Goal: Information Seeking & Learning: Understand process/instructions

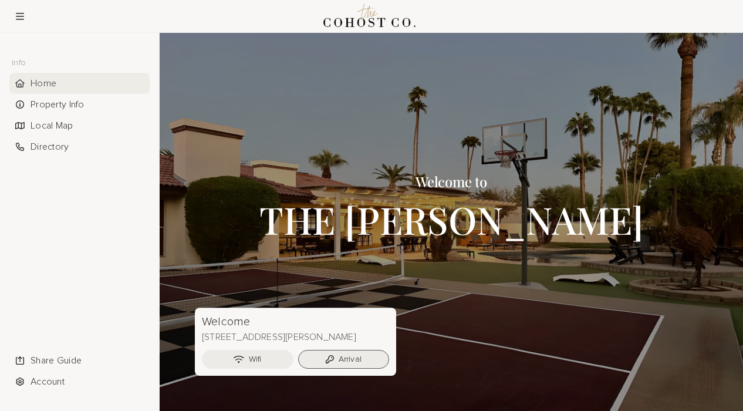
click at [344, 357] on button "Arrival" at bounding box center [344, 359] width 92 height 19
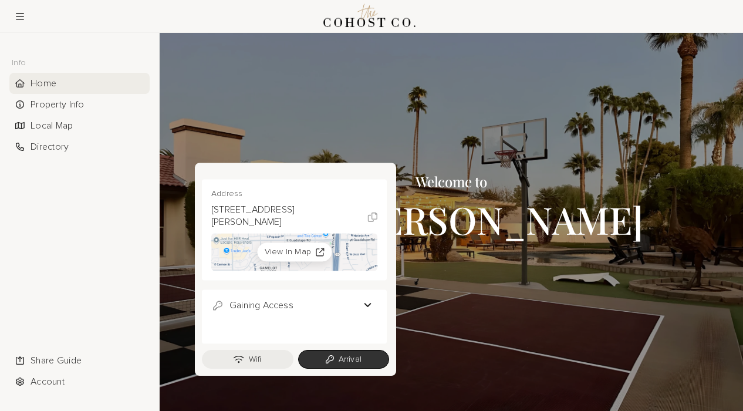
click at [367, 303] on button "Gaining Access" at bounding box center [294, 305] width 166 height 13
click at [341, 356] on button "Arrival" at bounding box center [344, 359] width 92 height 19
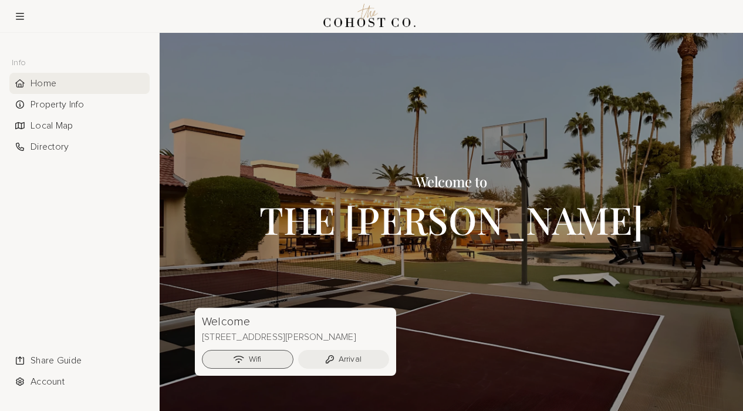
click at [260, 359] on button "Wifi" at bounding box center [248, 359] width 92 height 19
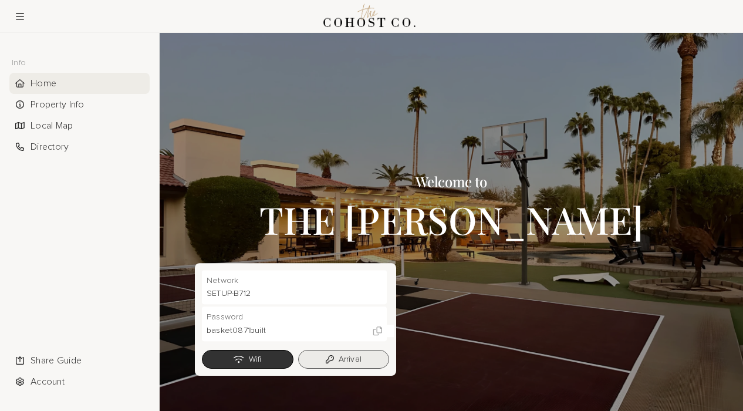
click at [352, 355] on button "Arrival" at bounding box center [344, 359] width 92 height 19
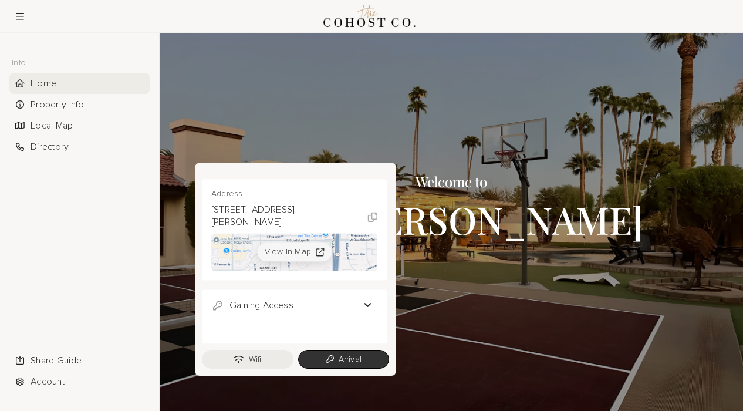
click at [311, 249] on button "View In Map" at bounding box center [294, 251] width 74 height 19
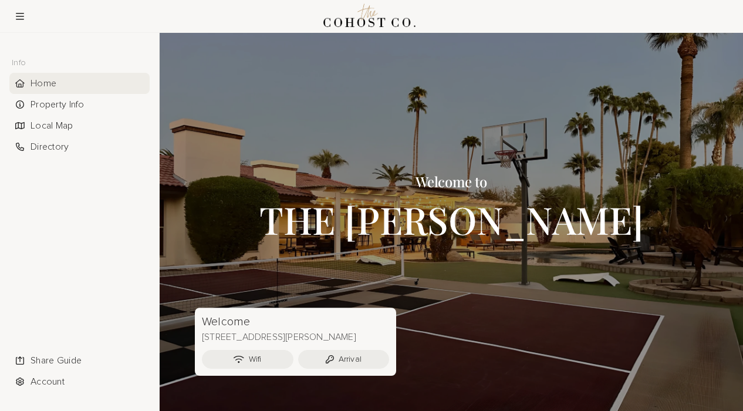
click at [697, 221] on div at bounding box center [451, 222] width 583 height 378
click at [547, 224] on h1 "THE [PERSON_NAME]" at bounding box center [451, 219] width 384 height 41
click at [80, 102] on div "Property Info" at bounding box center [79, 104] width 140 height 21
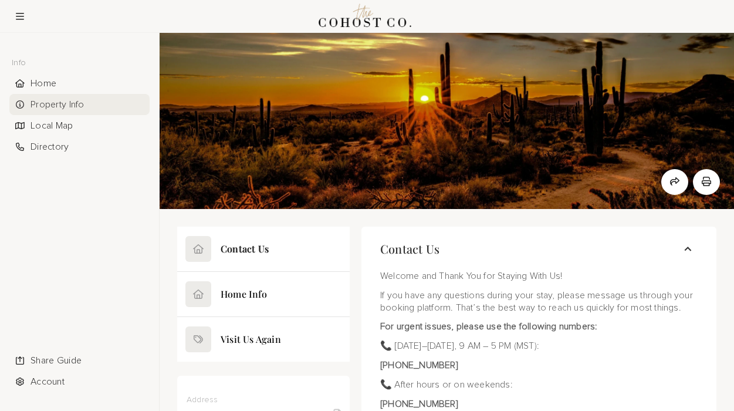
click at [709, 195] on div at bounding box center [447, 121] width 574 height 176
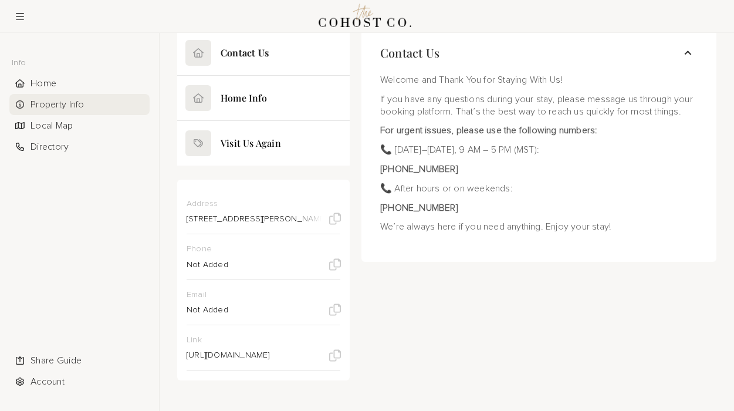
scroll to position [200, 0]
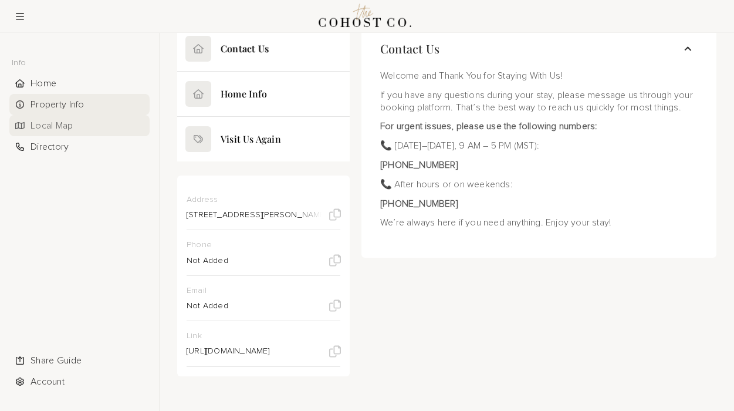
click at [67, 127] on div "Local Map" at bounding box center [79, 125] width 140 height 21
click at [65, 143] on div "Directory" at bounding box center [79, 146] width 140 height 21
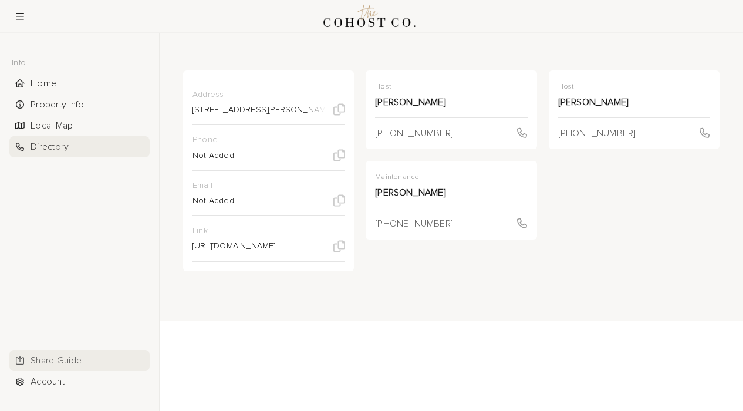
click at [71, 356] on div "Share Guide" at bounding box center [79, 360] width 140 height 21
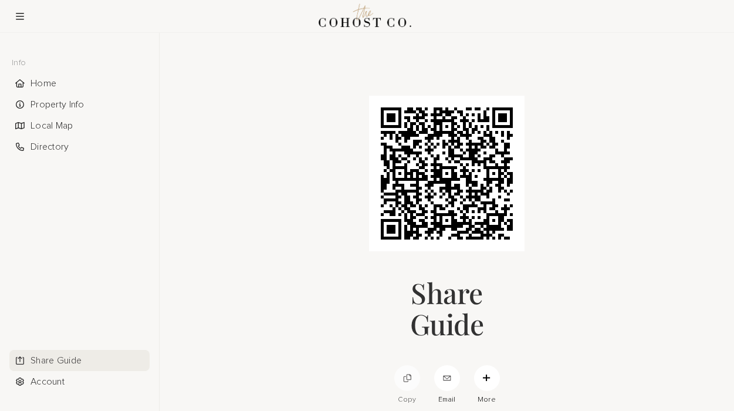
click at [409, 374] on icon at bounding box center [407, 378] width 8 height 8
click at [61, 145] on div "Directory" at bounding box center [79, 146] width 140 height 21
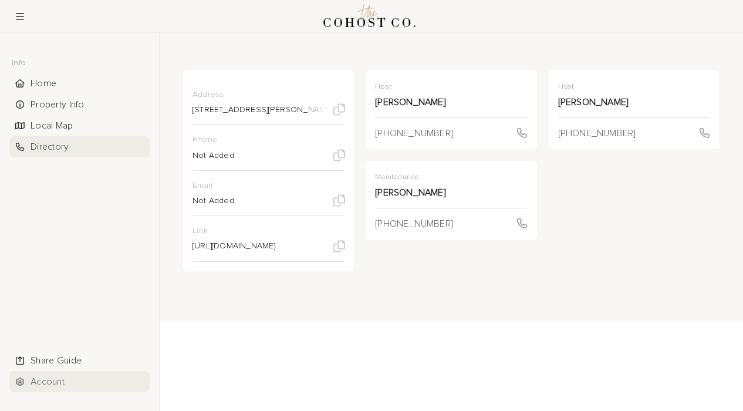
click at [67, 382] on div "Account" at bounding box center [79, 381] width 140 height 21
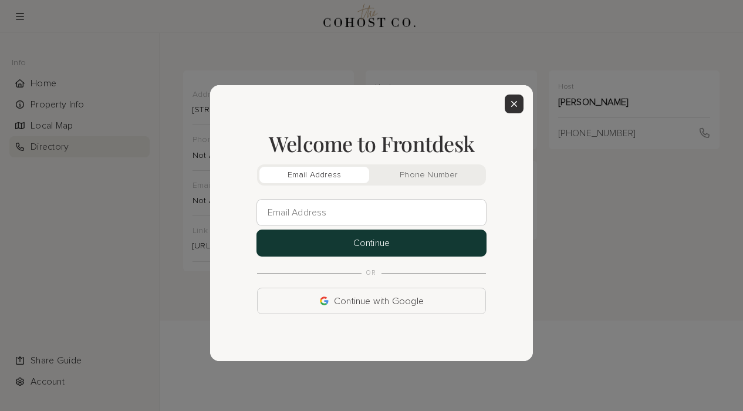
click at [516, 102] on icon at bounding box center [513, 103] width 7 height 9
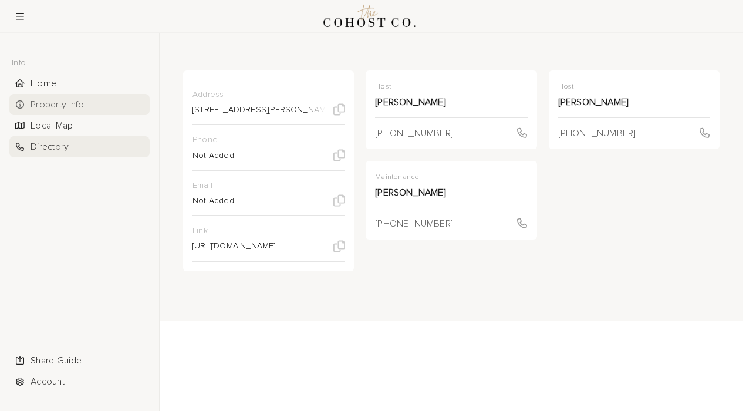
click at [77, 103] on div "Property Info" at bounding box center [79, 104] width 140 height 21
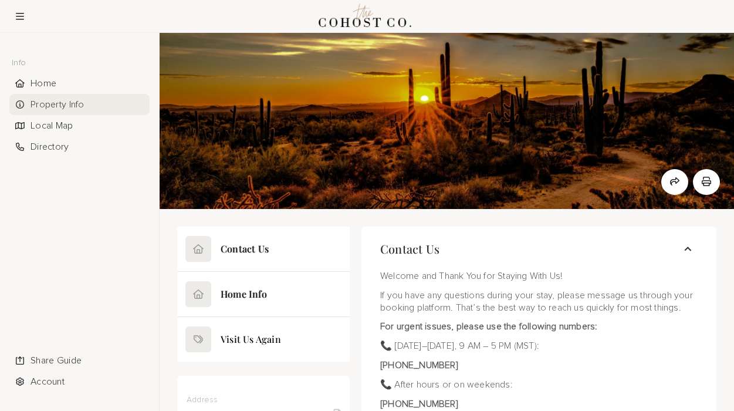
click at [254, 293] on button at bounding box center [263, 294] width 172 height 45
click at [253, 293] on button at bounding box center [263, 294] width 172 height 45
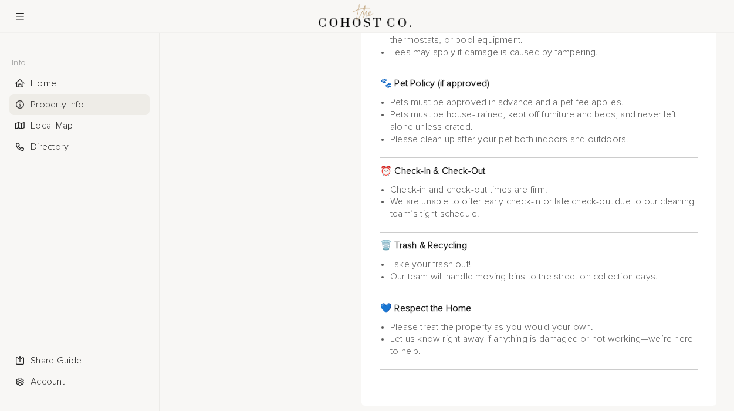
scroll to position [8548, 0]
